Goal: Task Accomplishment & Management: Use online tool/utility

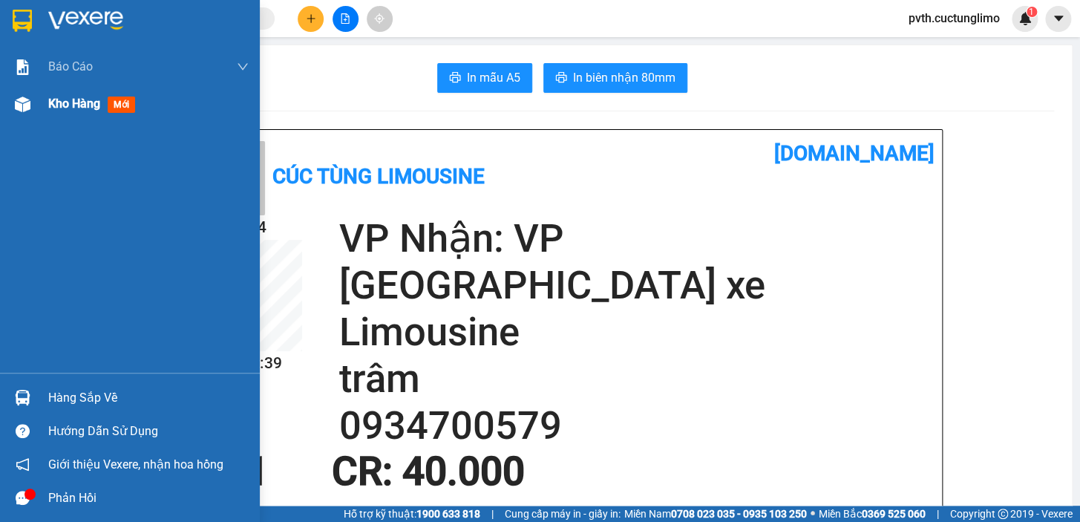
click at [59, 102] on span "Kho hàng" at bounding box center [74, 103] width 52 height 14
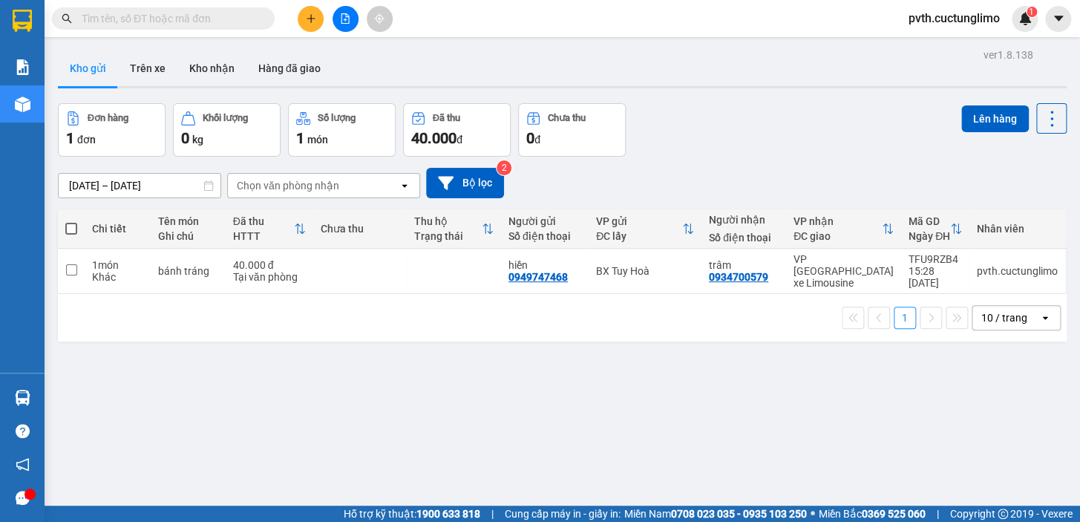
click at [74, 233] on span at bounding box center [71, 229] width 12 height 12
click at [71, 221] on input "checkbox" at bounding box center [71, 221] width 0 height 0
checkbox input "true"
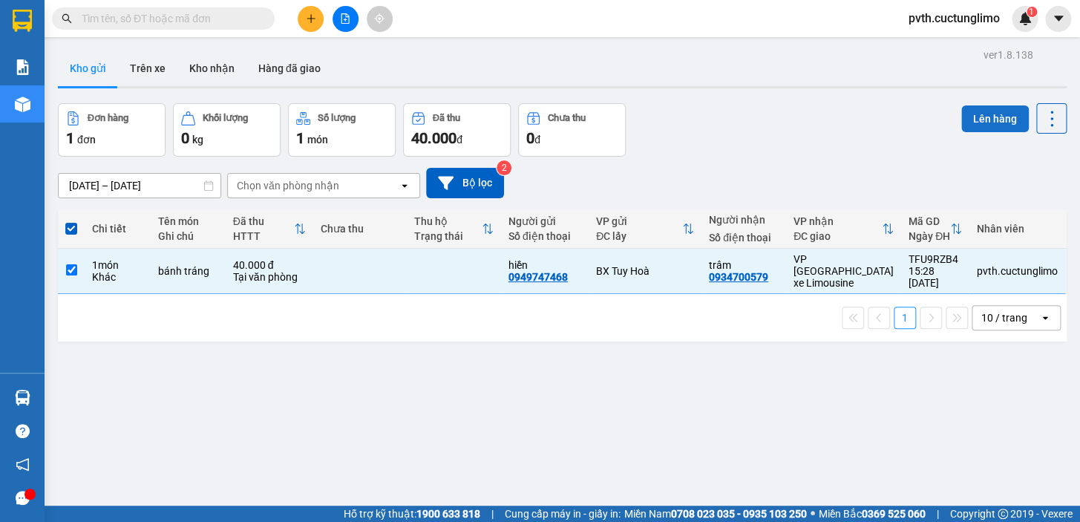
click at [980, 117] on button "Lên hàng" at bounding box center [995, 118] width 68 height 27
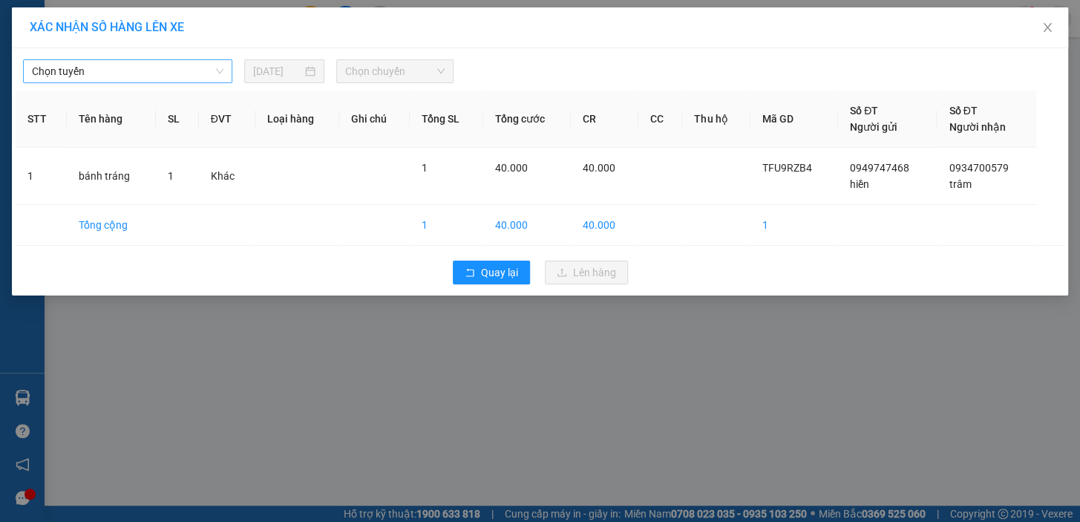
click at [88, 70] on span "Chọn tuyến" at bounding box center [127, 71] width 191 height 22
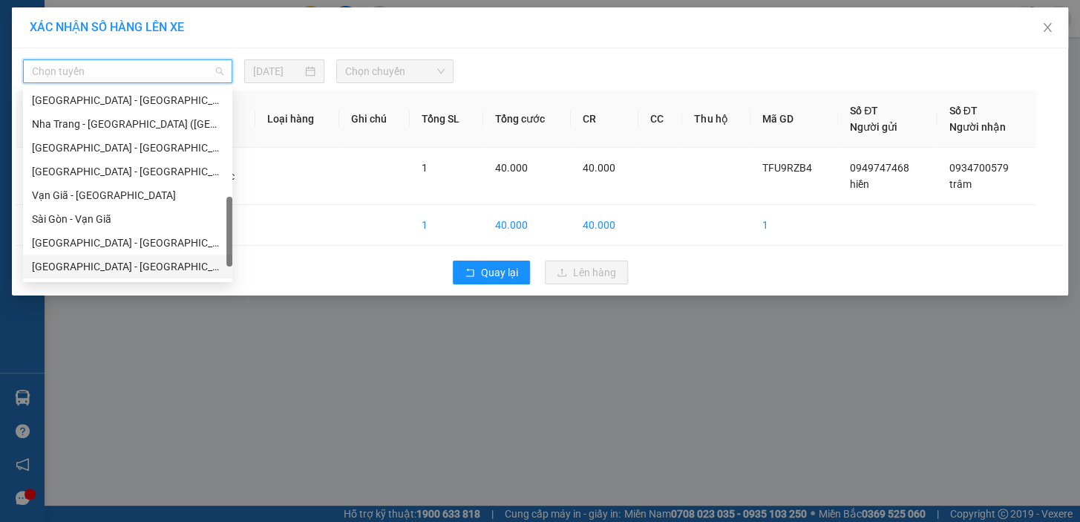
scroll to position [450, 0]
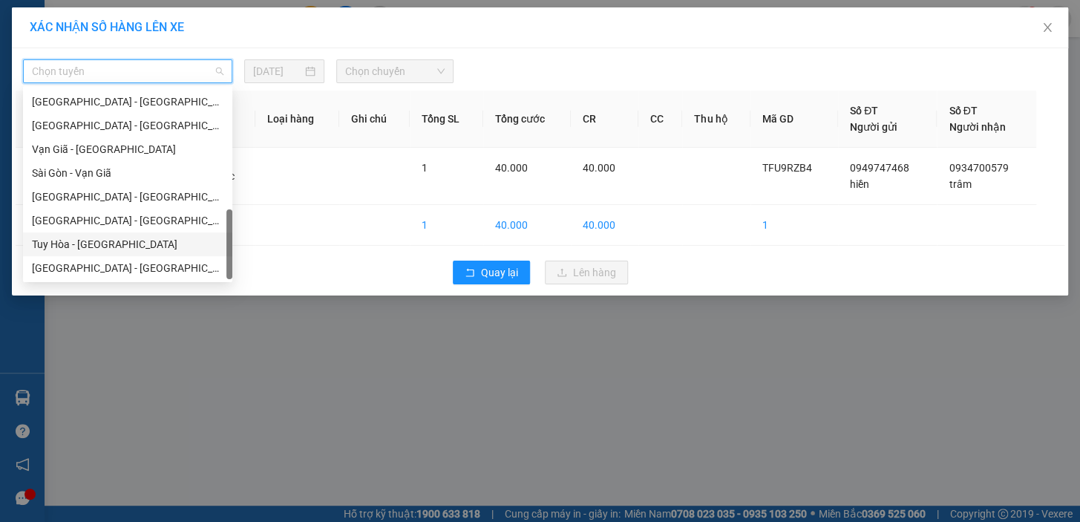
click at [140, 246] on div "Tuy Hòa - [GEOGRAPHIC_DATA]" at bounding box center [127, 244] width 191 height 16
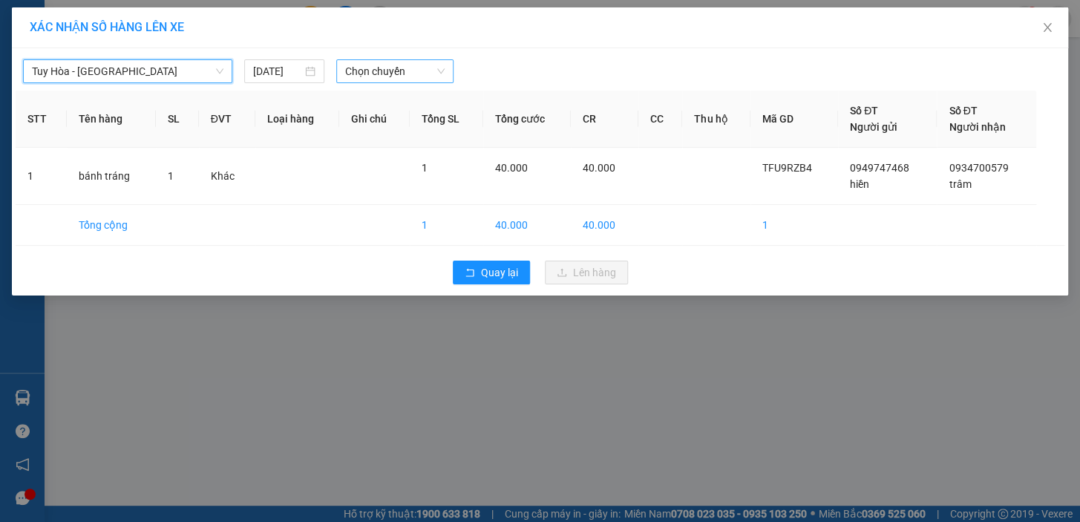
click at [420, 75] on span "Chọn chuyến" at bounding box center [394, 71] width 99 height 22
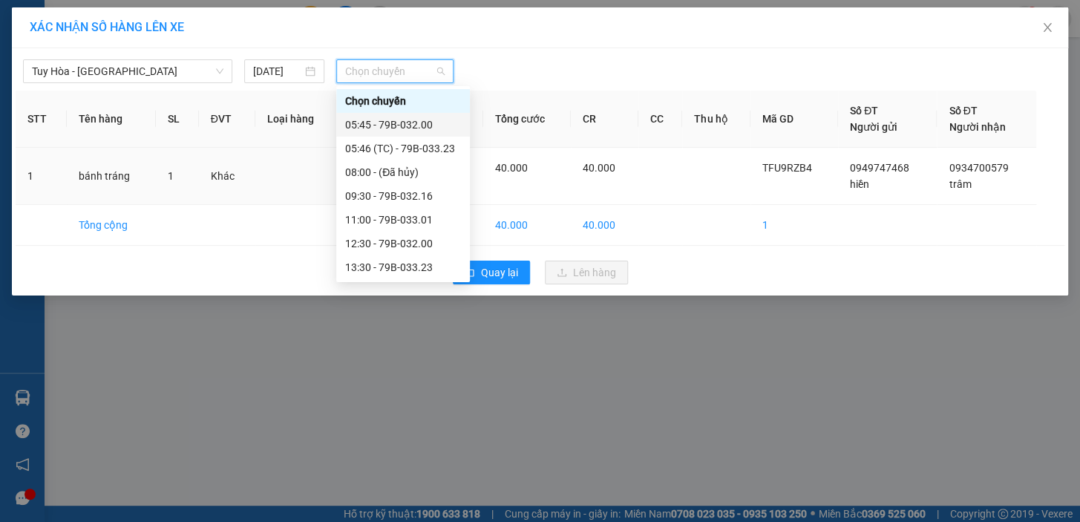
scroll to position [47, 0]
click at [408, 268] on div "17:00 - 79B-033.01" at bounding box center [403, 268] width 116 height 16
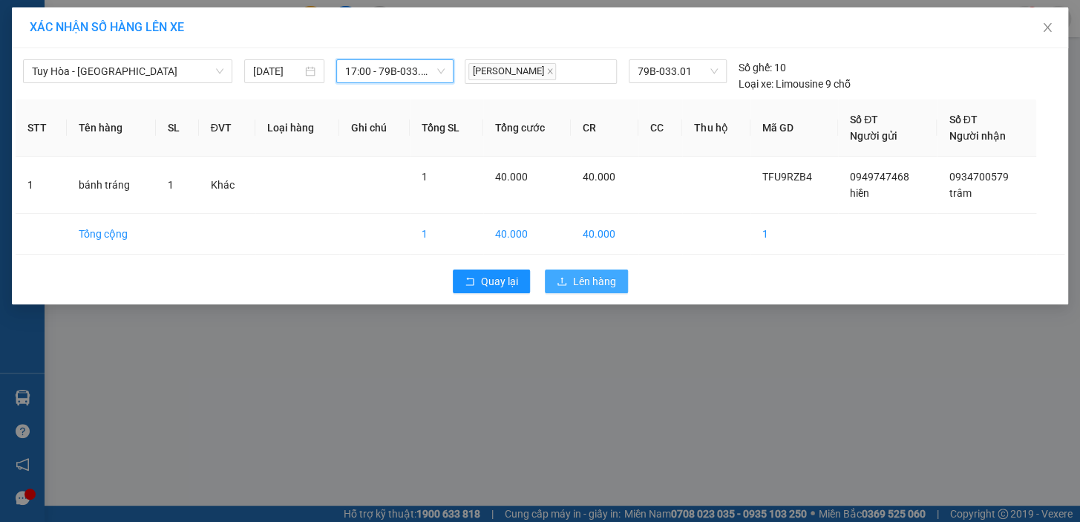
click at [583, 289] on span "Lên hàng" at bounding box center [594, 281] width 43 height 16
